Goal: Information Seeking & Learning: Learn about a topic

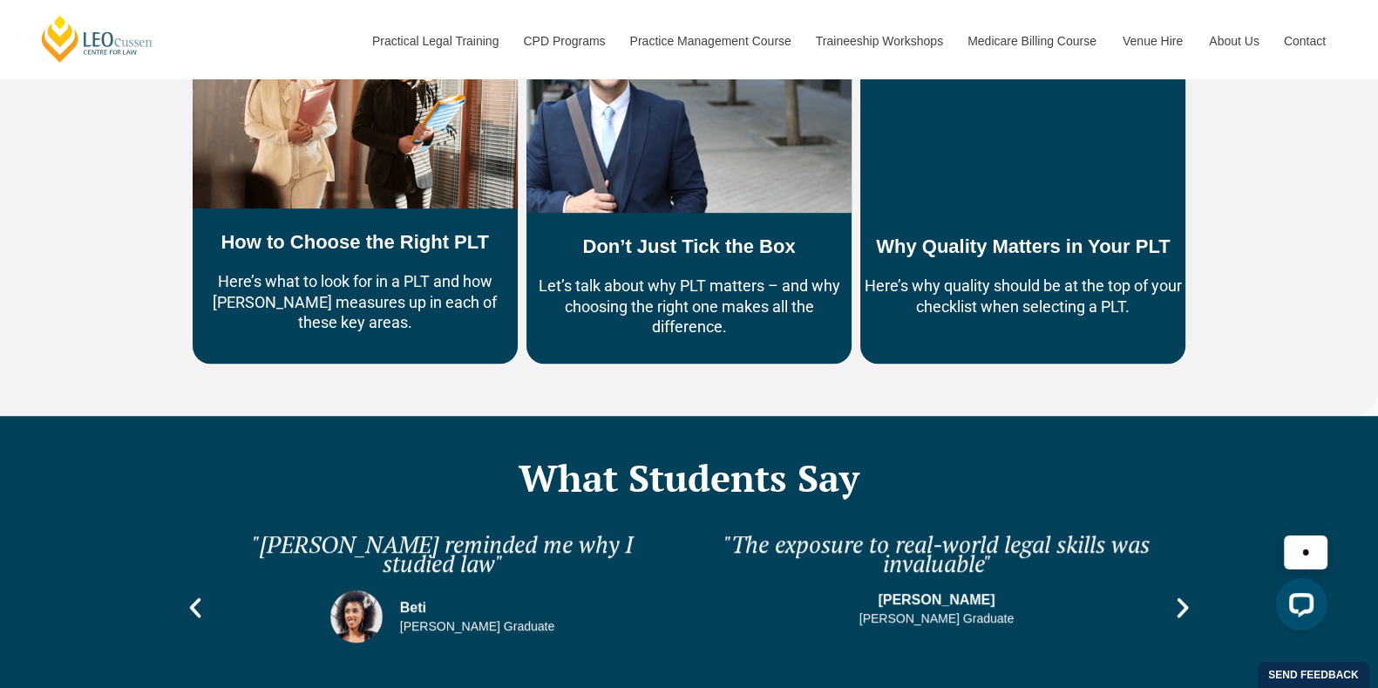
scroll to position [1277, 0]
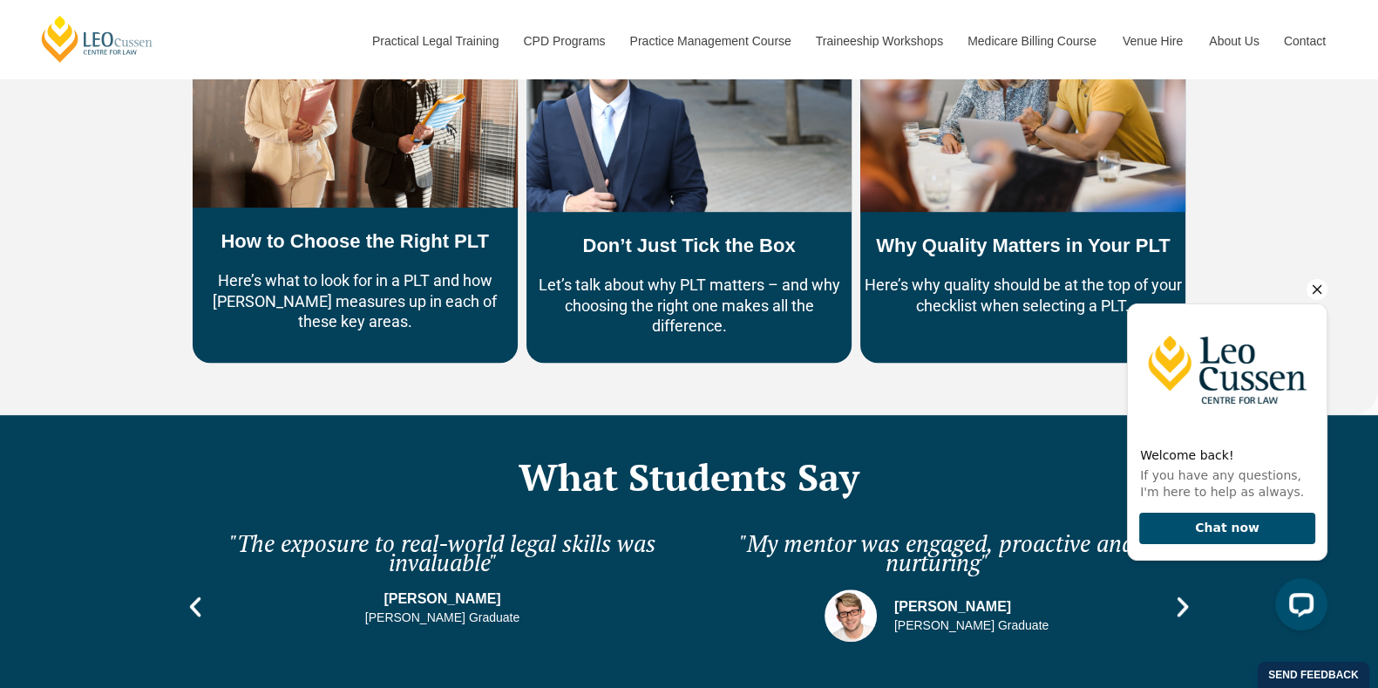
click at [1313, 292] on icon "Hide greeting" at bounding box center [1318, 290] width 10 height 10
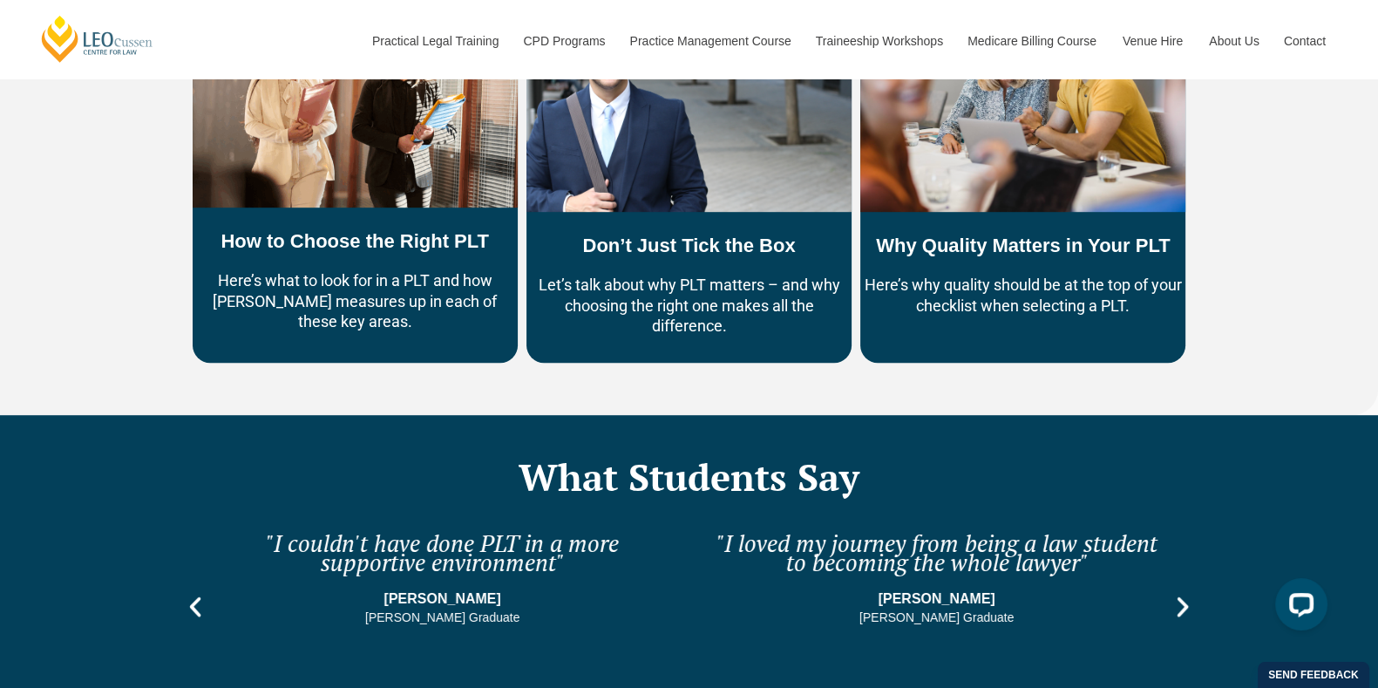
click at [1181, 597] on icon "Next slide" at bounding box center [1182, 607] width 11 height 20
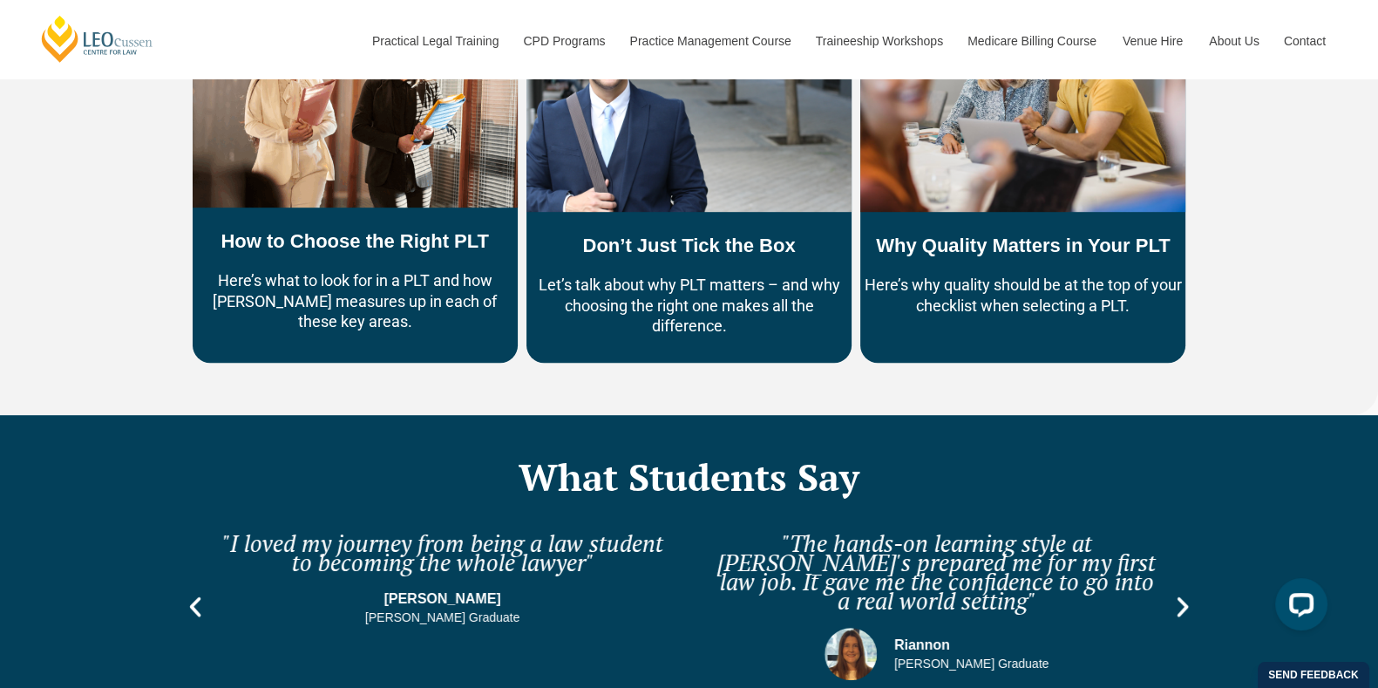
click at [1178, 594] on icon "Next slide" at bounding box center [1183, 607] width 26 height 26
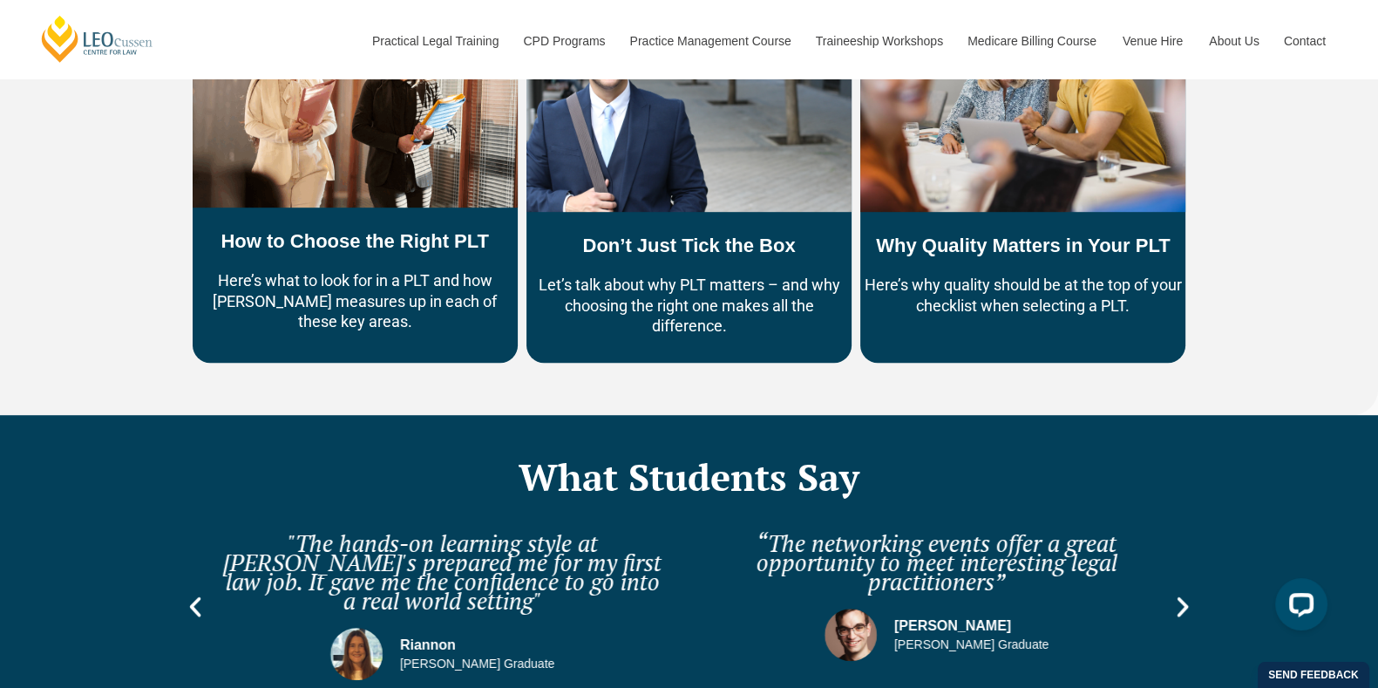
click at [1178, 594] on icon "Next slide" at bounding box center [1183, 607] width 26 height 26
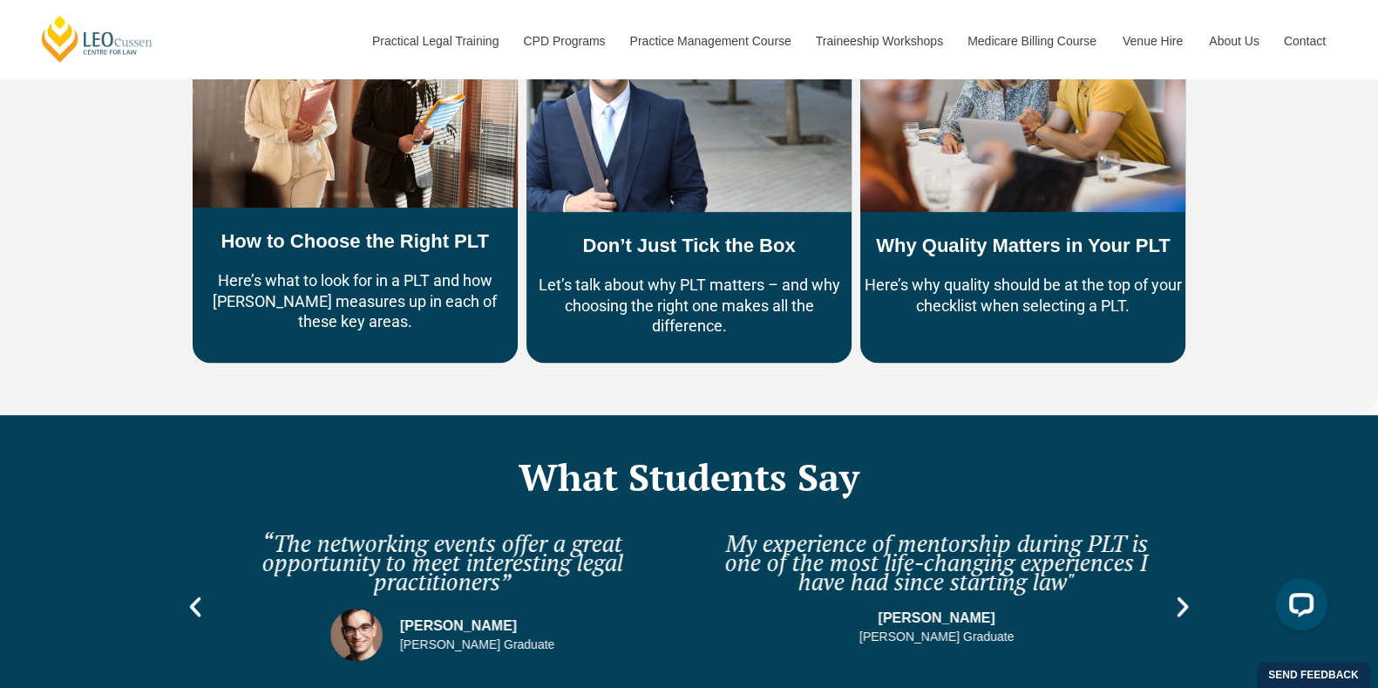
click at [1178, 594] on icon "Next slide" at bounding box center [1183, 607] width 26 height 26
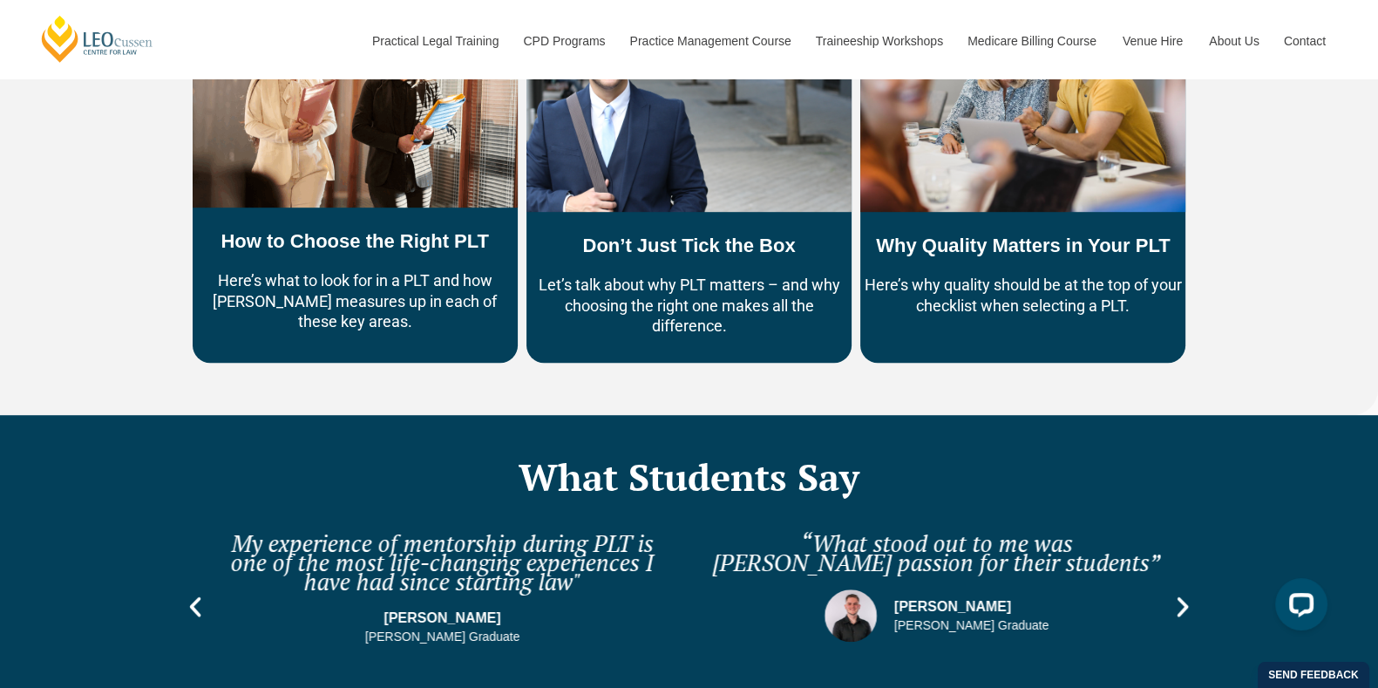
click at [1178, 594] on icon "Next slide" at bounding box center [1183, 607] width 26 height 26
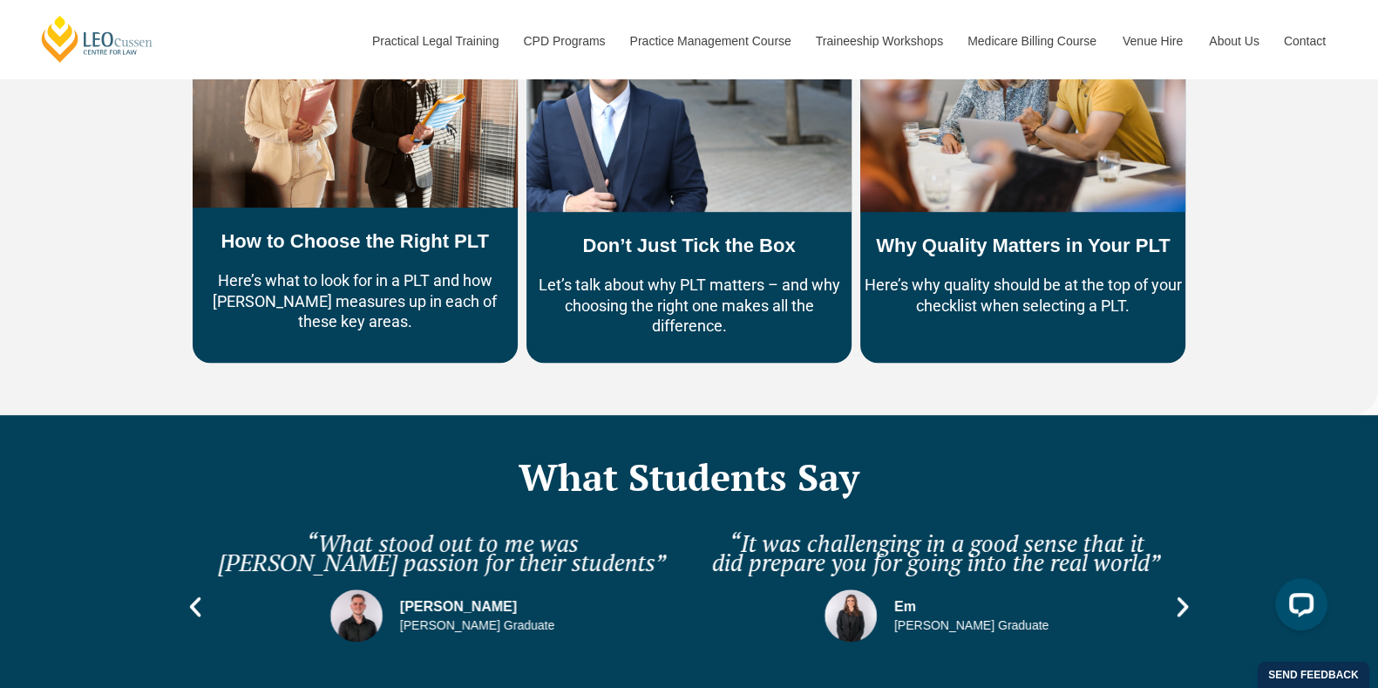
click at [1178, 594] on icon "Next slide" at bounding box center [1183, 607] width 26 height 26
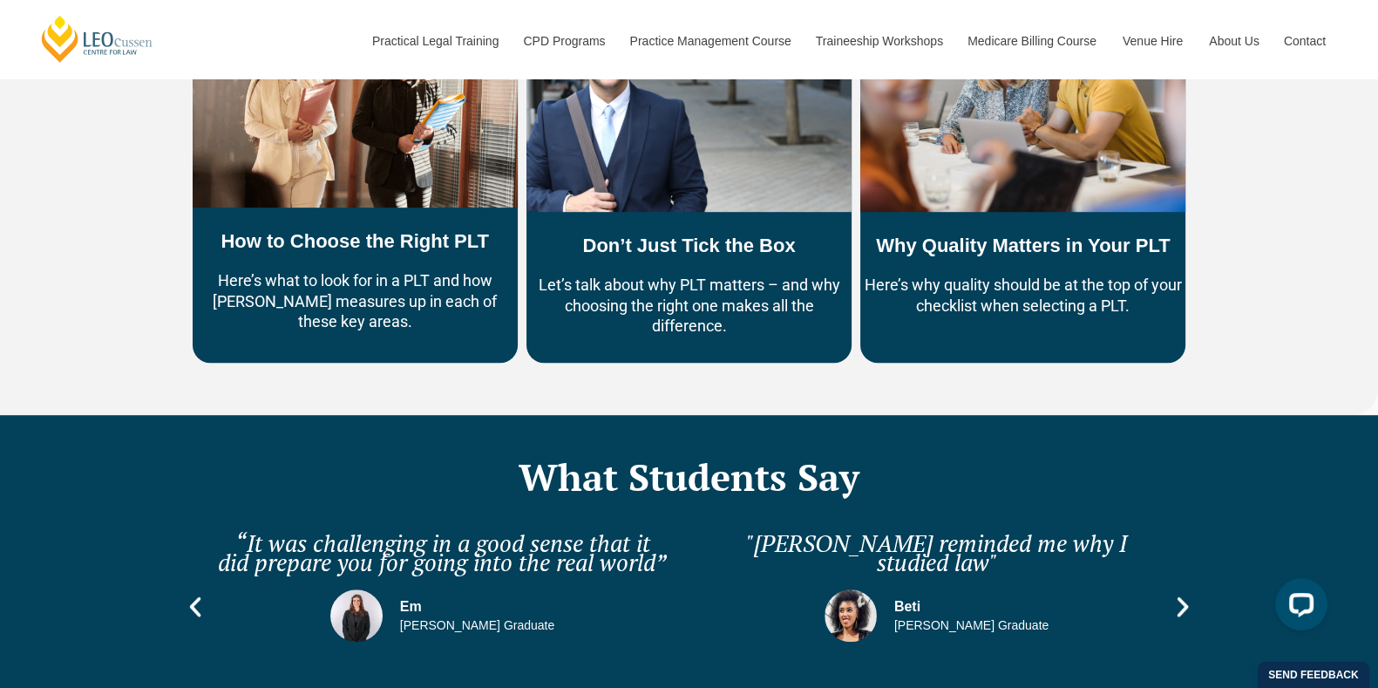
click at [1181, 597] on icon "Next slide" at bounding box center [1182, 607] width 11 height 20
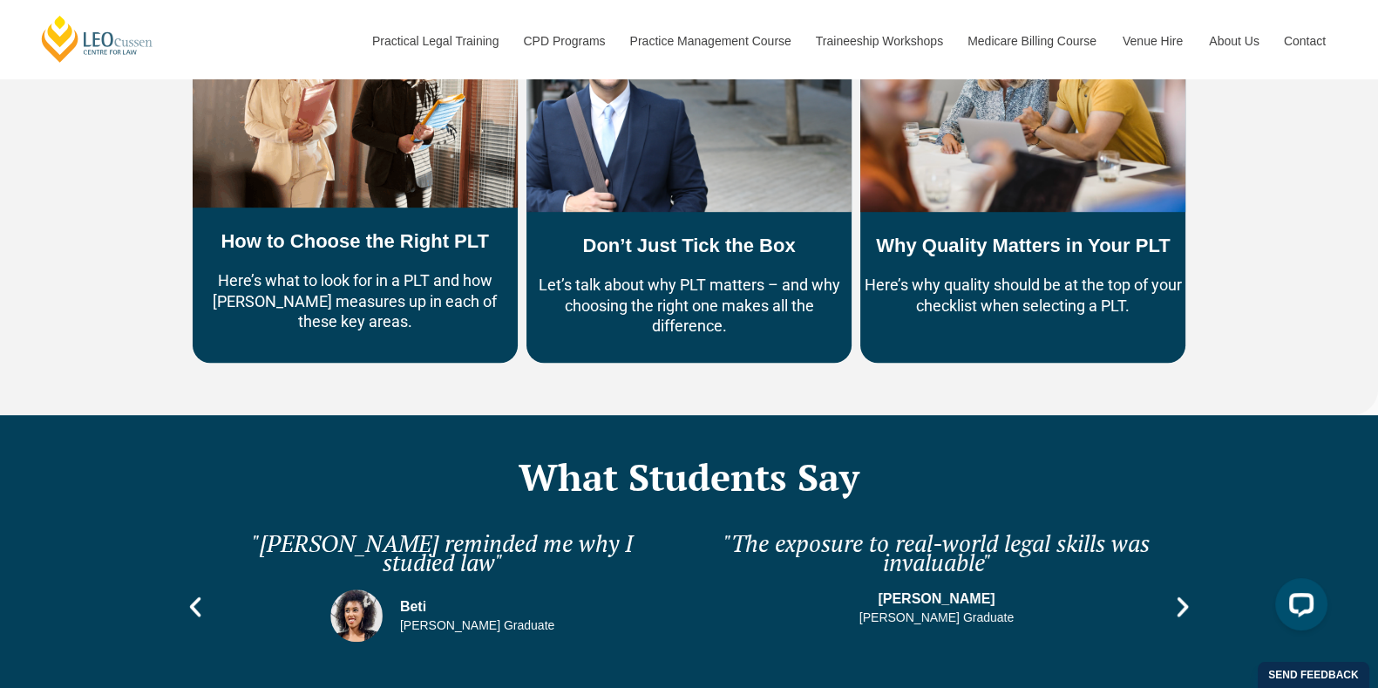
click at [1181, 597] on icon "Next slide" at bounding box center [1182, 607] width 11 height 20
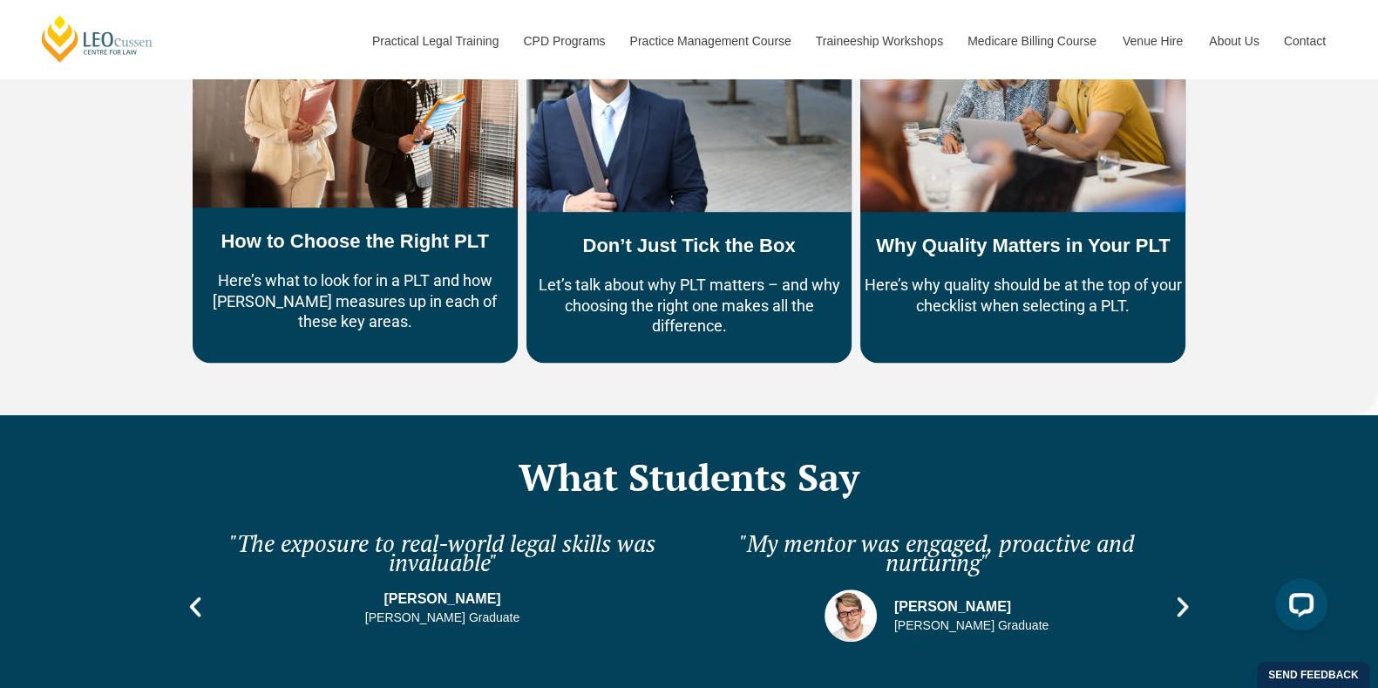
click at [1181, 597] on icon "Next slide" at bounding box center [1182, 607] width 11 height 20
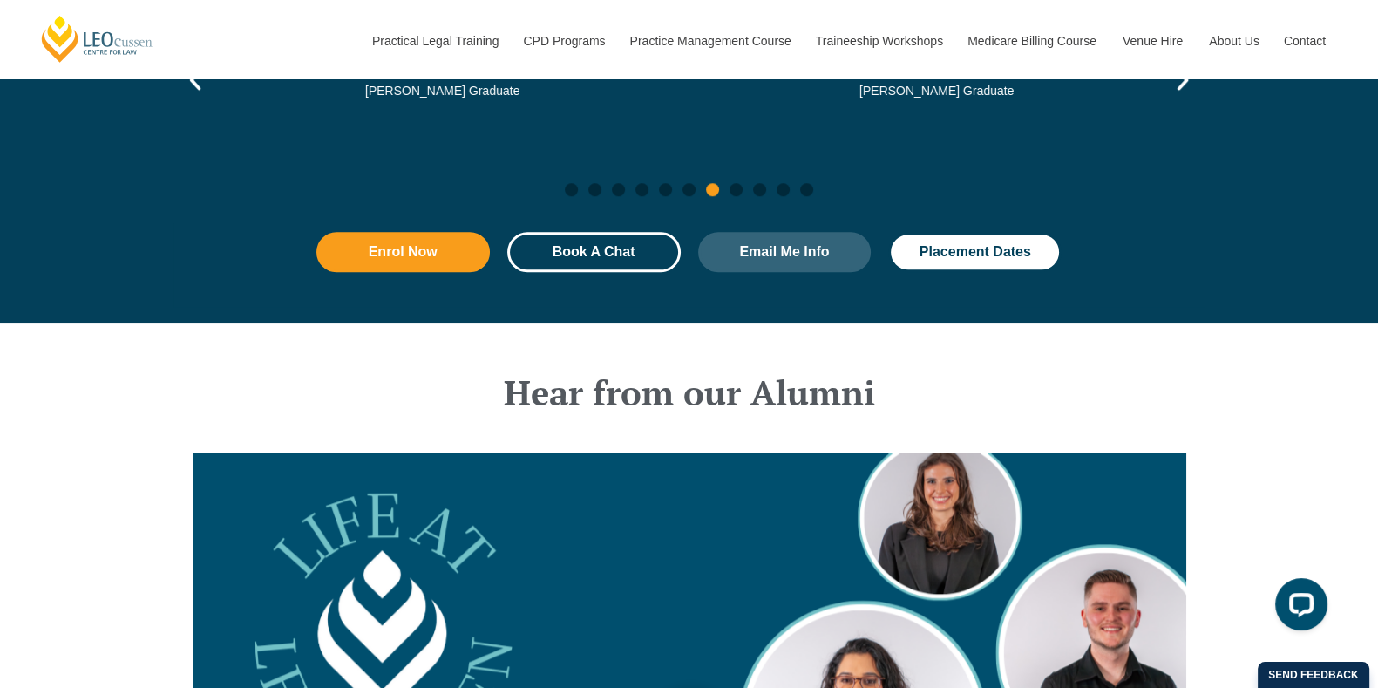
scroll to position [1804, 0]
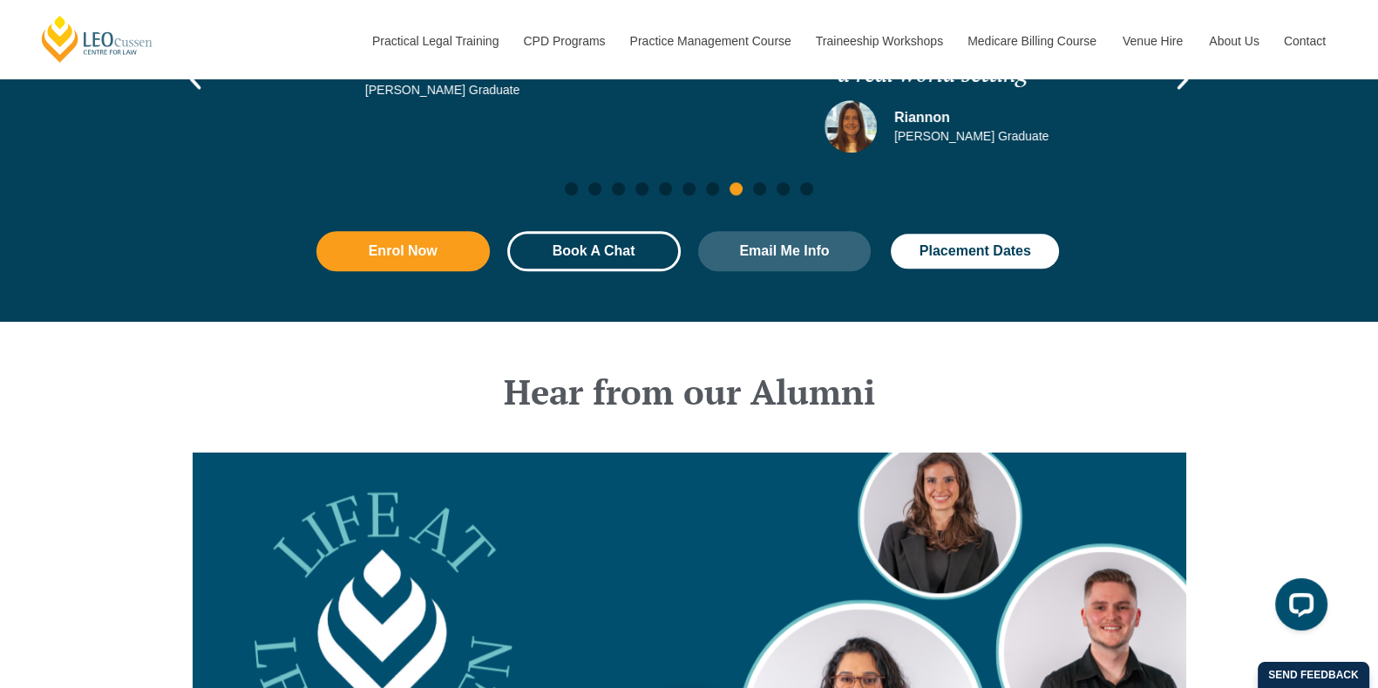
drag, startPoint x: 1235, startPoint y: 442, endPoint x: 422, endPoint y: 331, distance: 820.6
click at [422, 374] on h2 "Hear from our Alumni" at bounding box center [690, 391] width 994 height 35
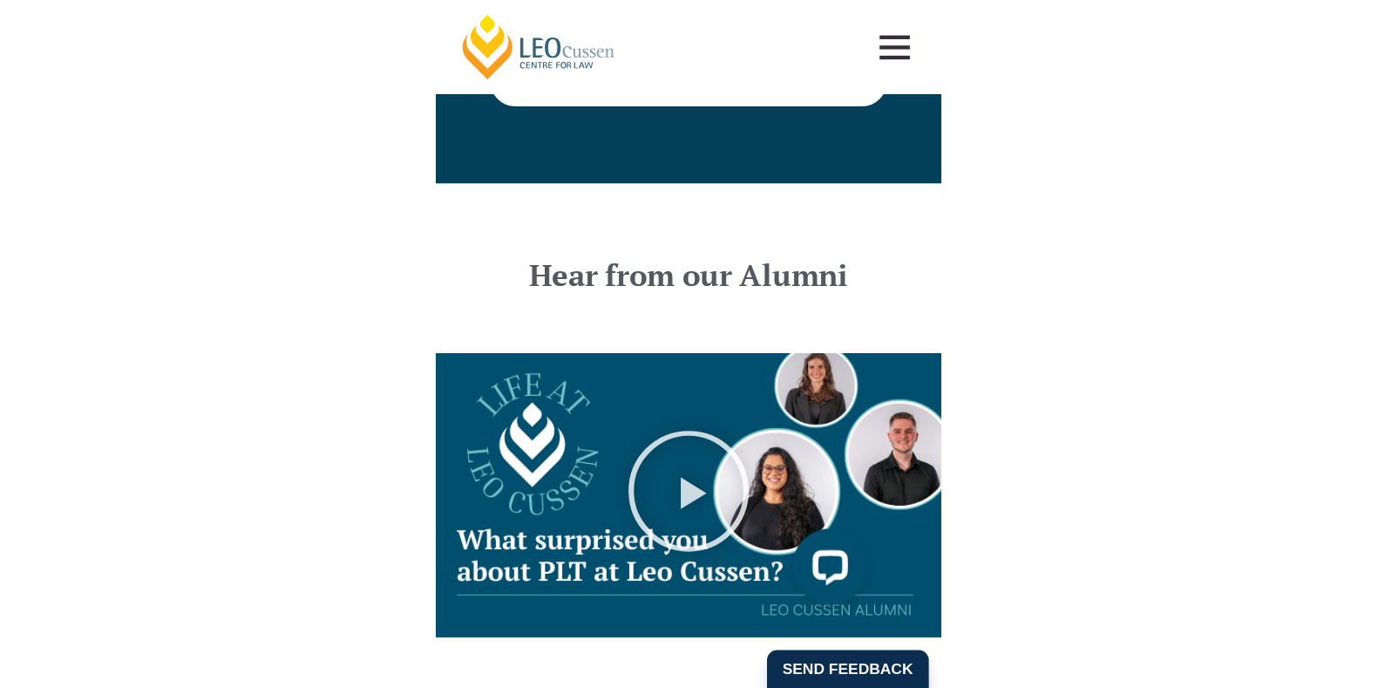
scroll to position [2855, 0]
